Goal: Task Accomplishment & Management: Use online tool/utility

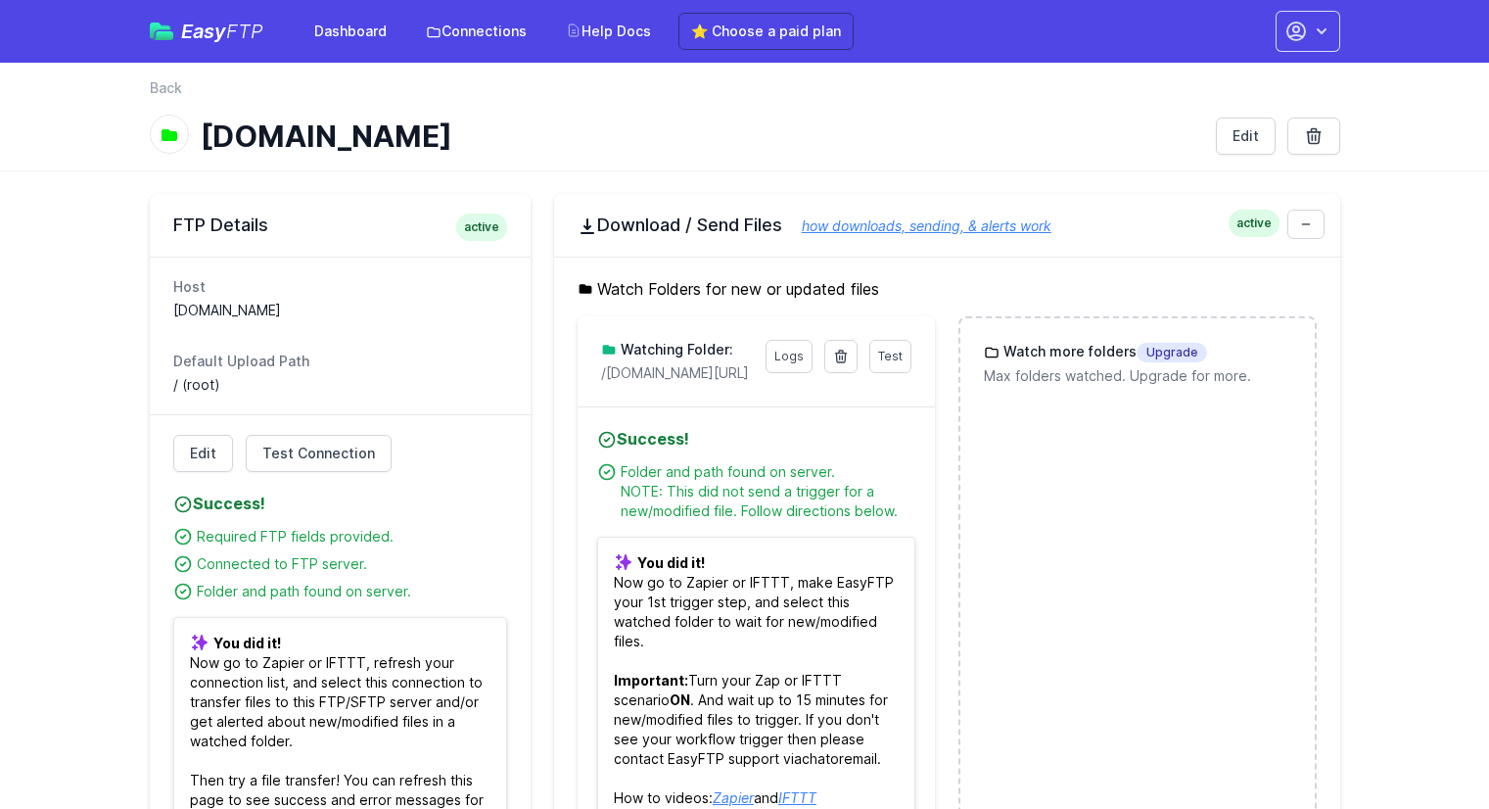
scroll to position [98, 0]
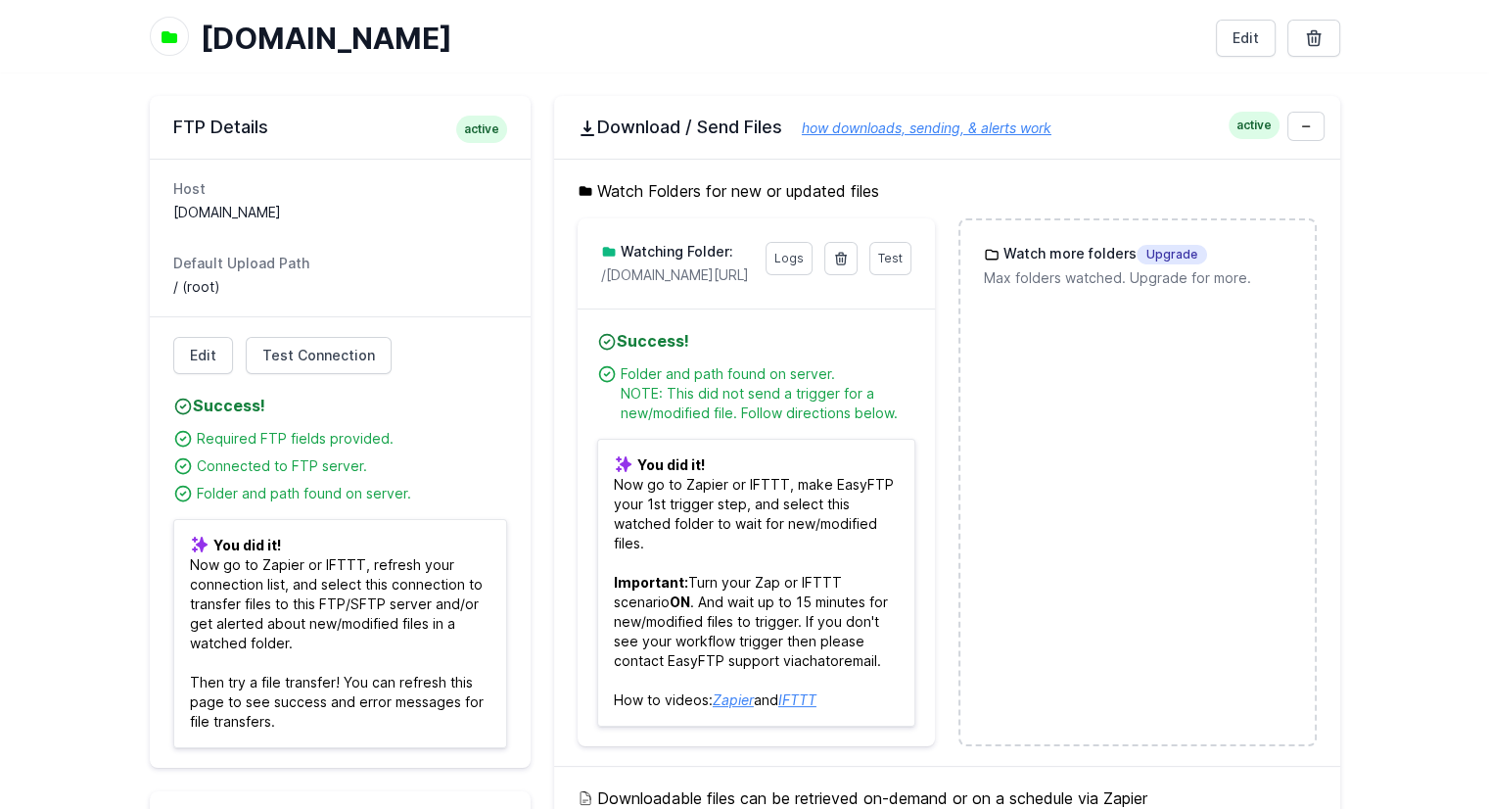
click at [705, 274] on p "/[DOMAIN_NAME][URL]" at bounding box center [677, 275] width 153 height 20
click at [775, 257] on link "Logs" at bounding box center [789, 258] width 47 height 33
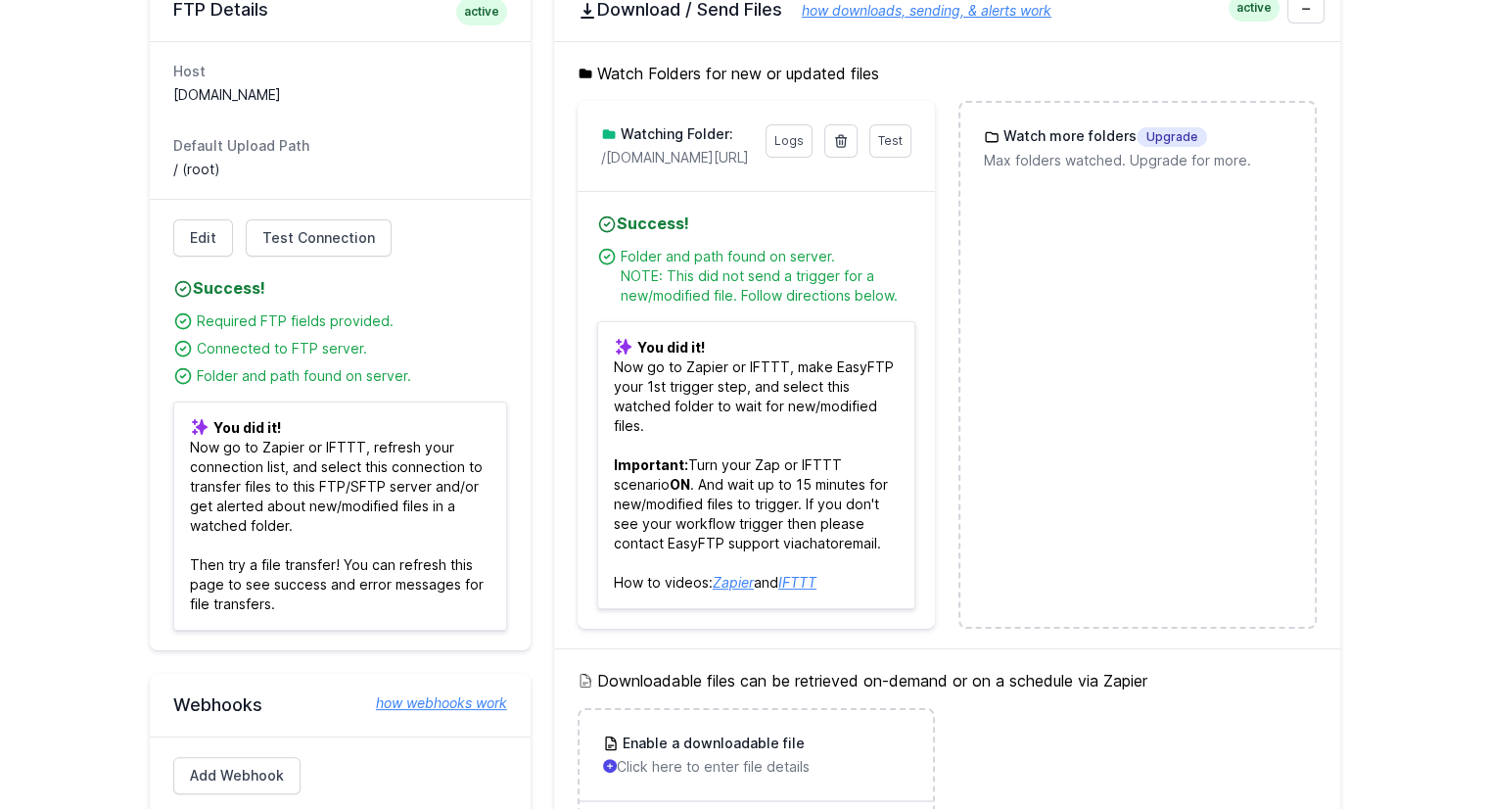
scroll to position [196, 0]
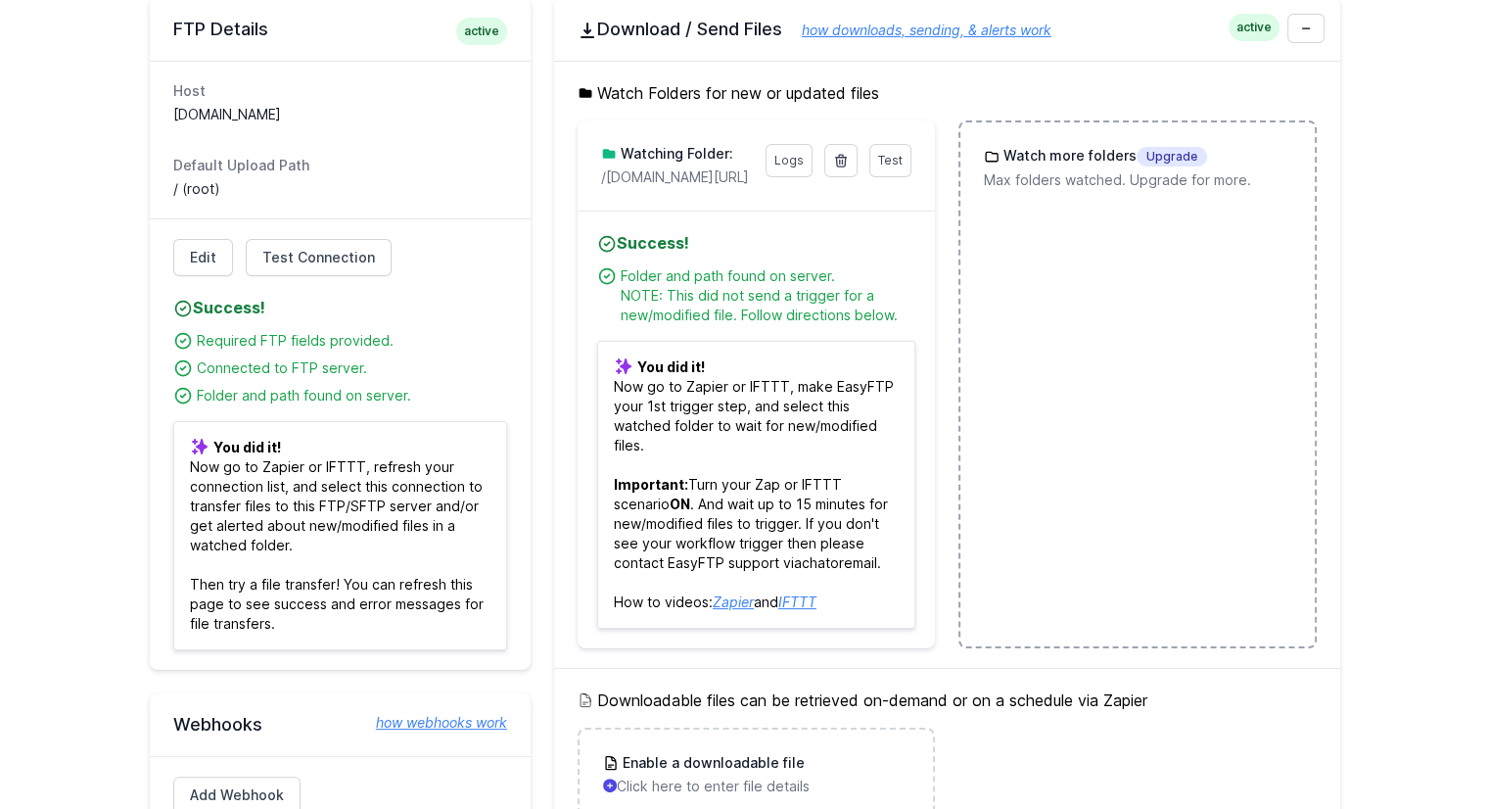
click at [1047, 176] on p "Max folders watched. Upgrade for more." at bounding box center [1137, 180] width 306 height 20
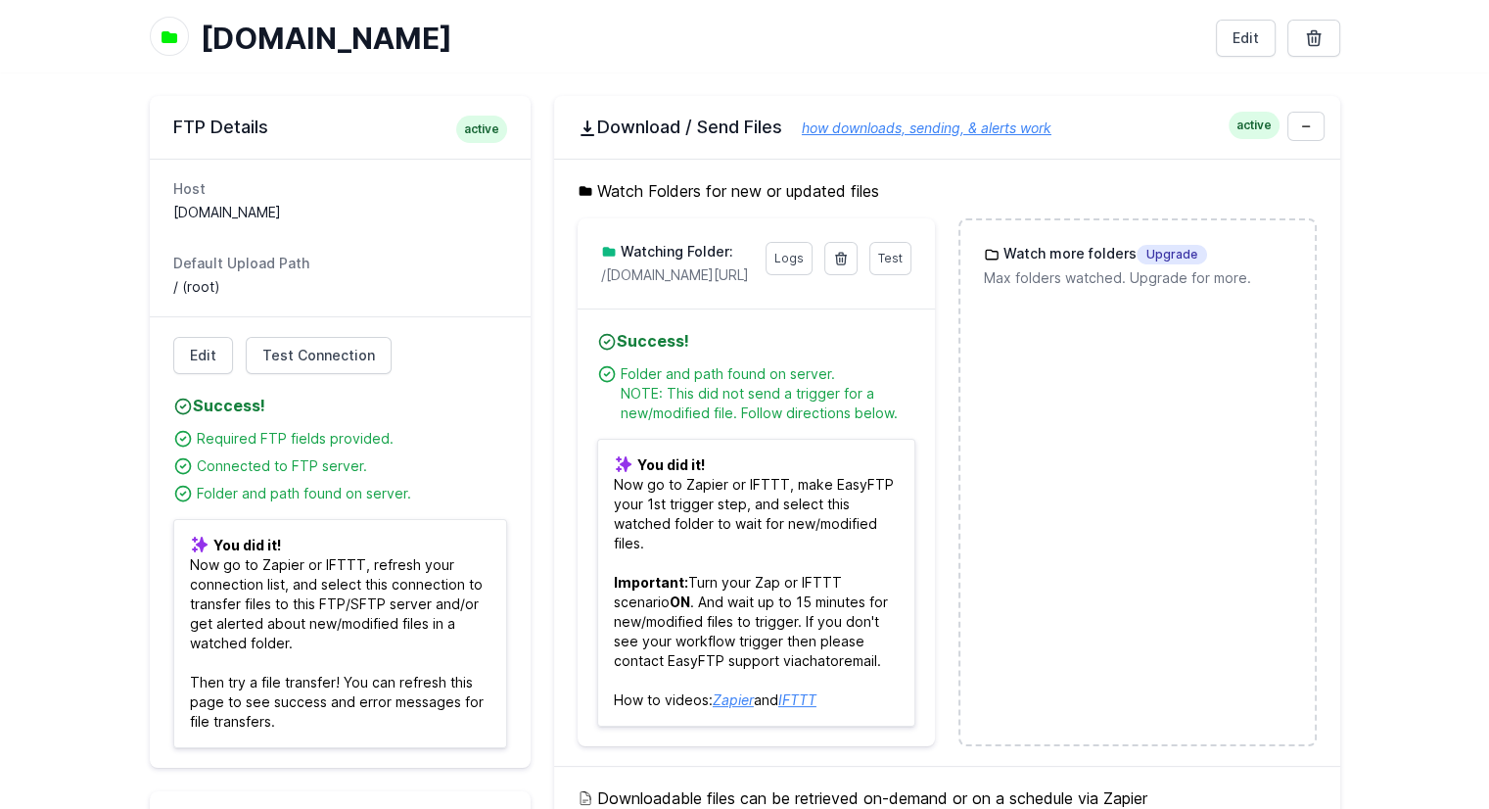
click at [653, 275] on p "/[DOMAIN_NAME][URL]" at bounding box center [677, 275] width 153 height 20
click at [640, 284] on div at bounding box center [640, 284] width 0 height 0
click at [657, 266] on p "/[DOMAIN_NAME][URL]" at bounding box center [677, 275] width 153 height 20
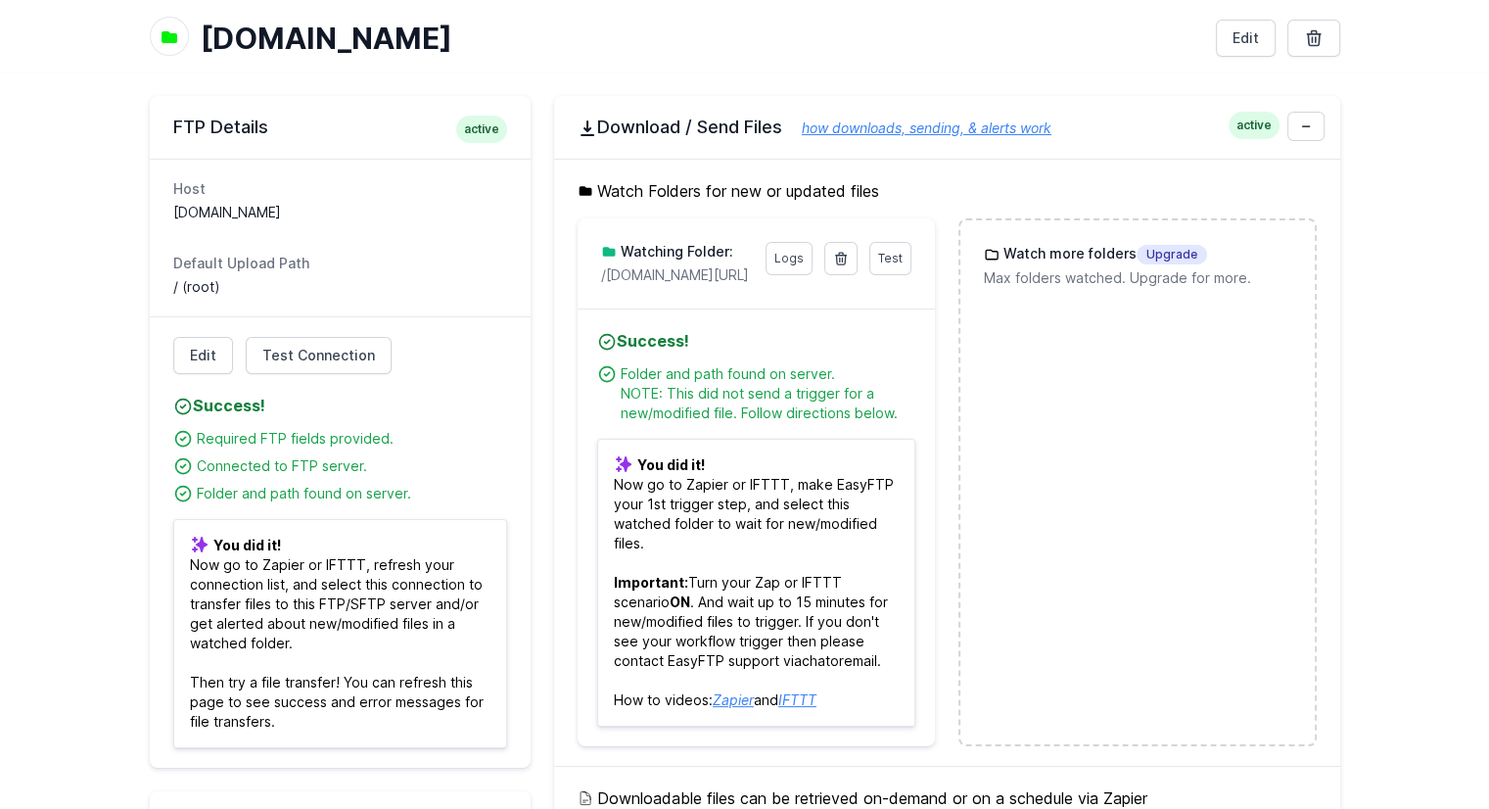
click at [705, 181] on h5 "Watch Folders for new or updated files" at bounding box center [947, 190] width 739 height 23
click at [677, 243] on h3 "Watching Folder:" at bounding box center [675, 252] width 117 height 20
click at [789, 256] on link "Logs" at bounding box center [789, 258] width 47 height 33
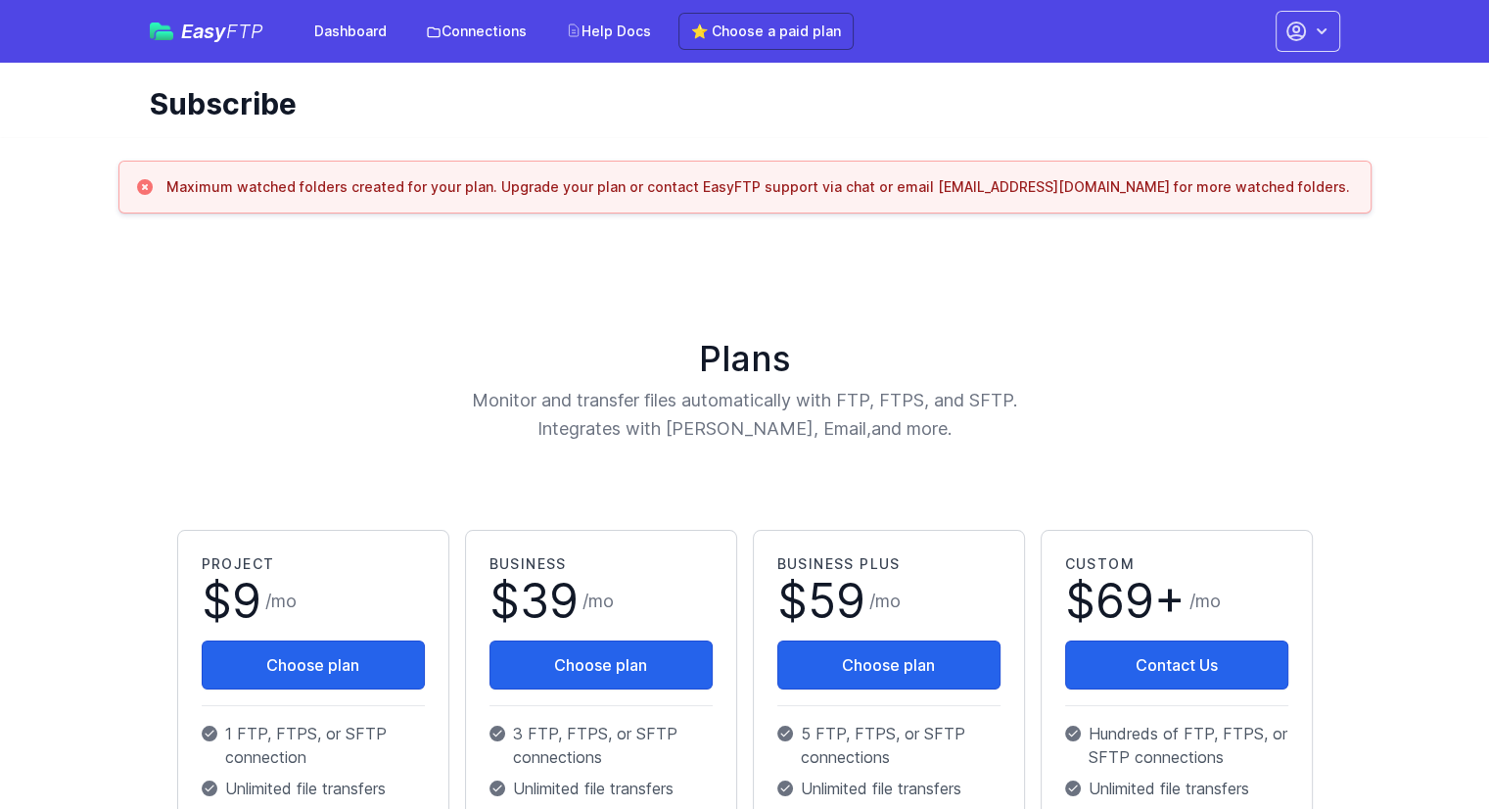
click at [306, 192] on h3 "Maximum watched folders created for your plan. Upgrade your plan or contact Eas…" at bounding box center [758, 187] width 1184 height 20
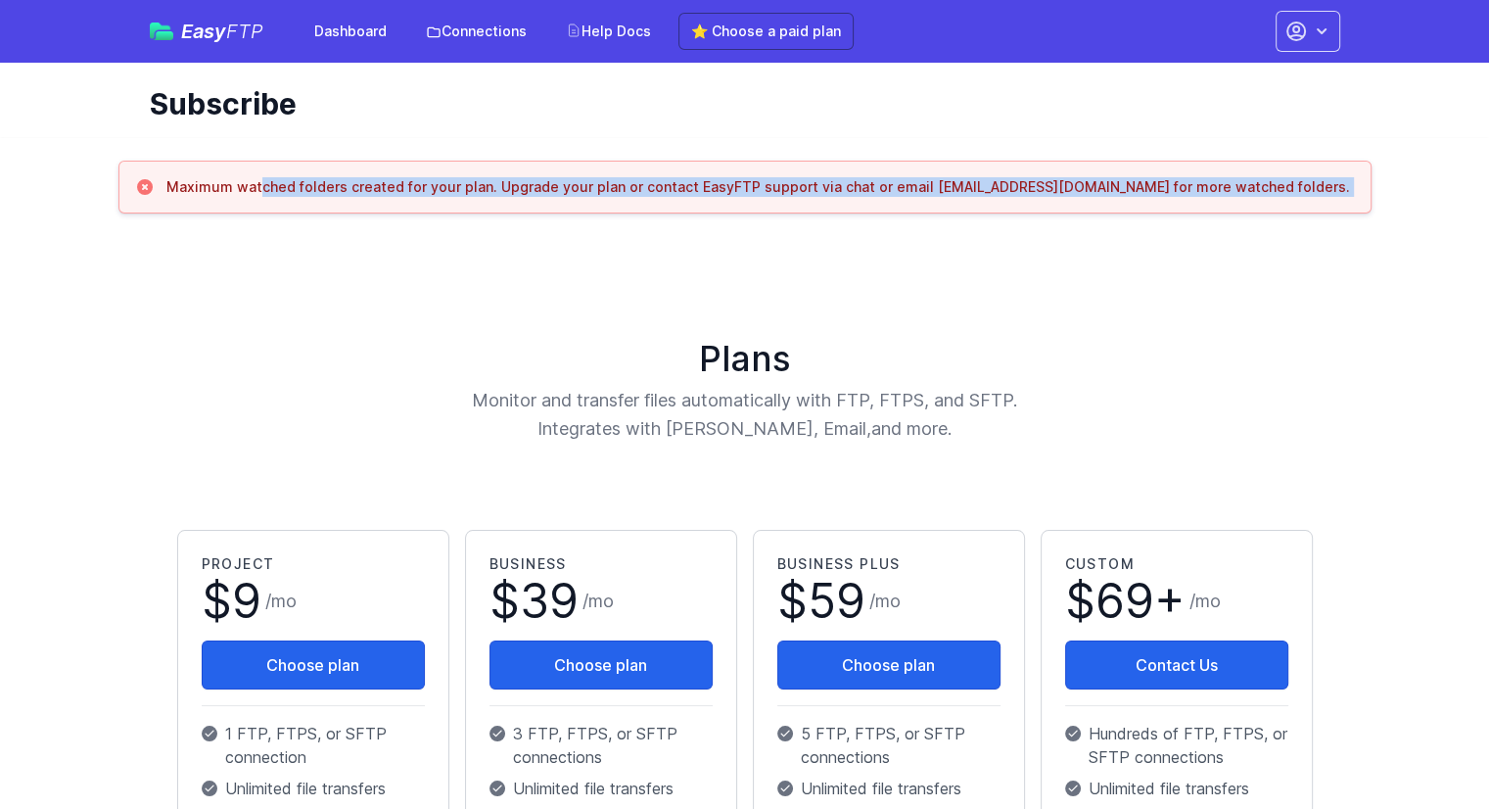
click at [306, 192] on h3 "Maximum watched folders created for your plan. Upgrade your plan or contact Eas…" at bounding box center [758, 187] width 1184 height 20
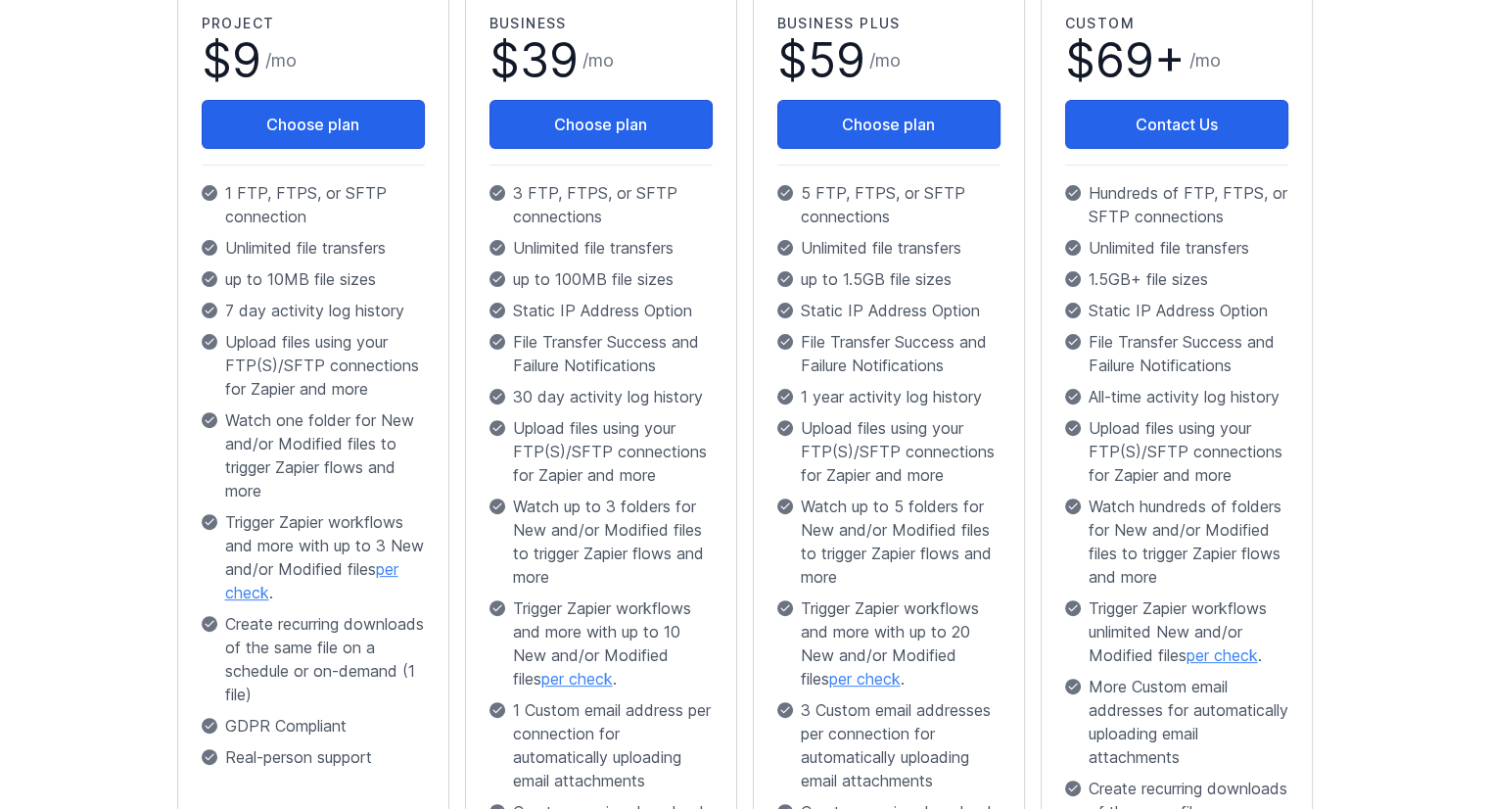
scroll to position [587, 0]
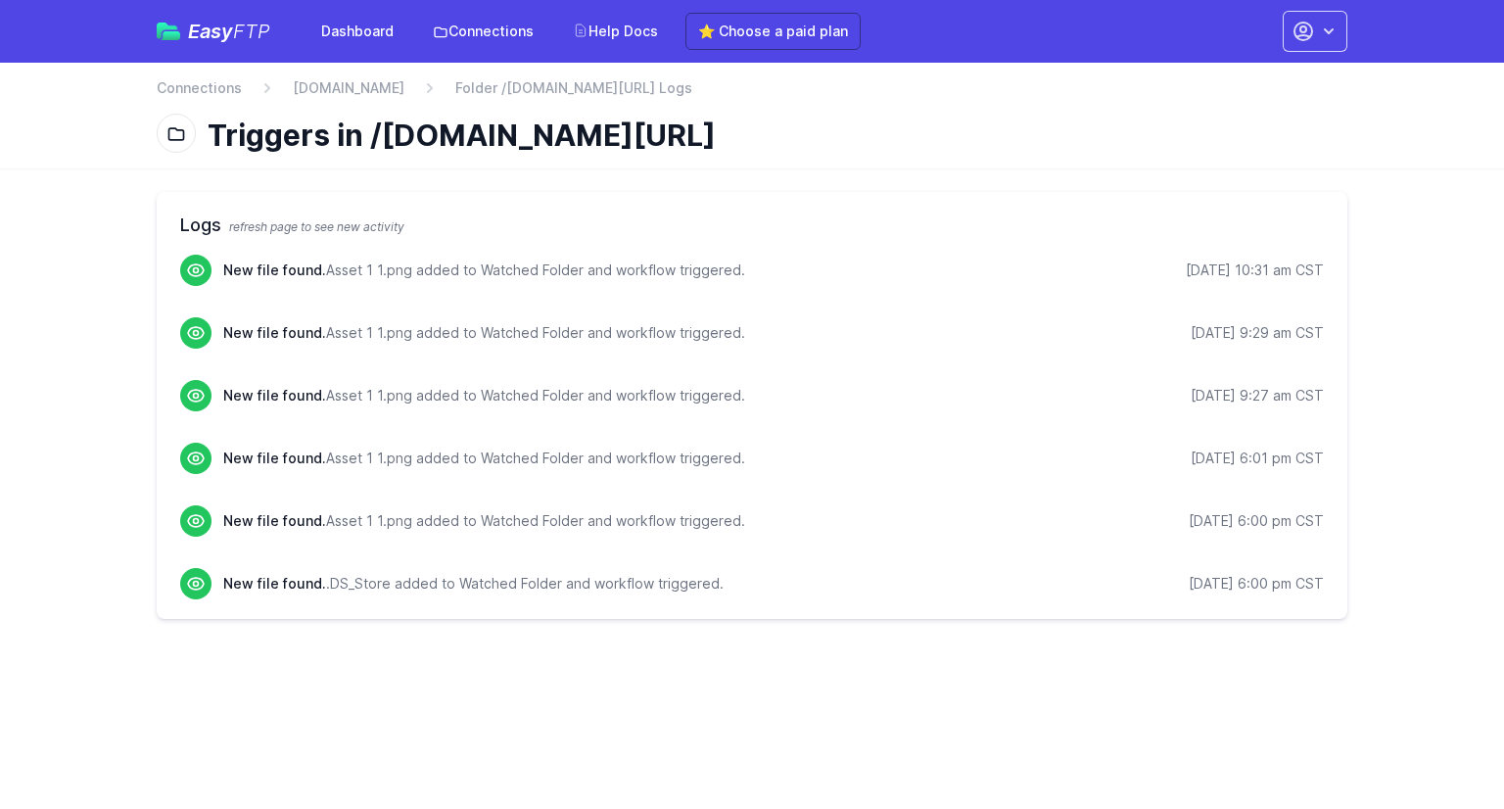
drag, startPoint x: 370, startPoint y: 137, endPoint x: 768, endPoint y: 134, distance: 397.5
click at [768, 134] on h1 "Triggers in /[DOMAIN_NAME][URL]" at bounding box center [770, 134] width 1124 height 35
copy h1 "/[DOMAIN_NAME][URL]"
click at [901, 118] on h1 "Triggers in /[DOMAIN_NAME][URL]" at bounding box center [770, 134] width 1124 height 35
